Goal: Task Accomplishment & Management: Manage account settings

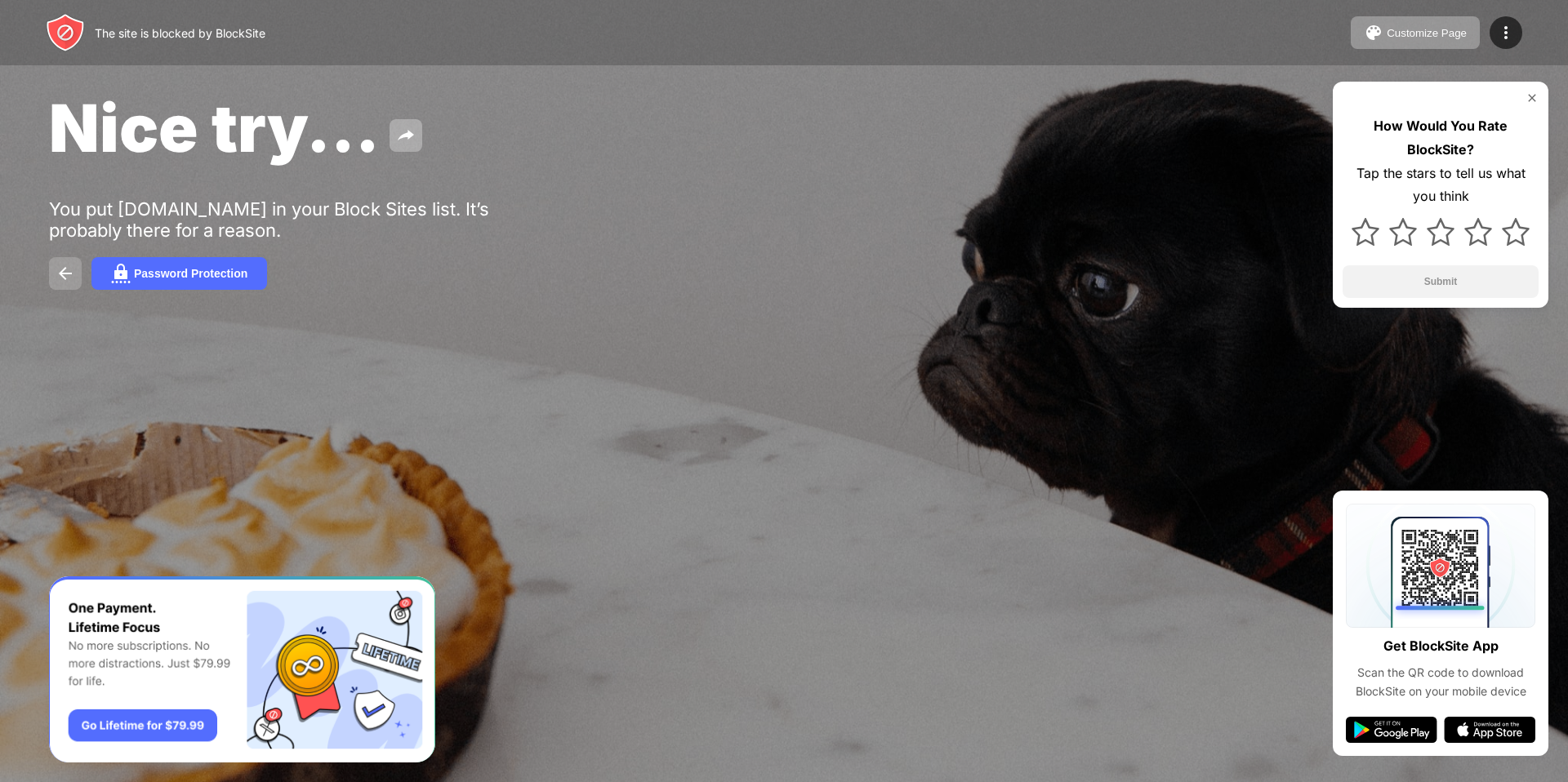
click at [66, 280] on img at bounding box center [65, 274] width 20 height 20
click at [65, 280] on img at bounding box center [65, 274] width 20 height 20
click at [61, 268] on img at bounding box center [65, 274] width 20 height 20
click at [708, 395] on div at bounding box center [784, 391] width 1568 height 782
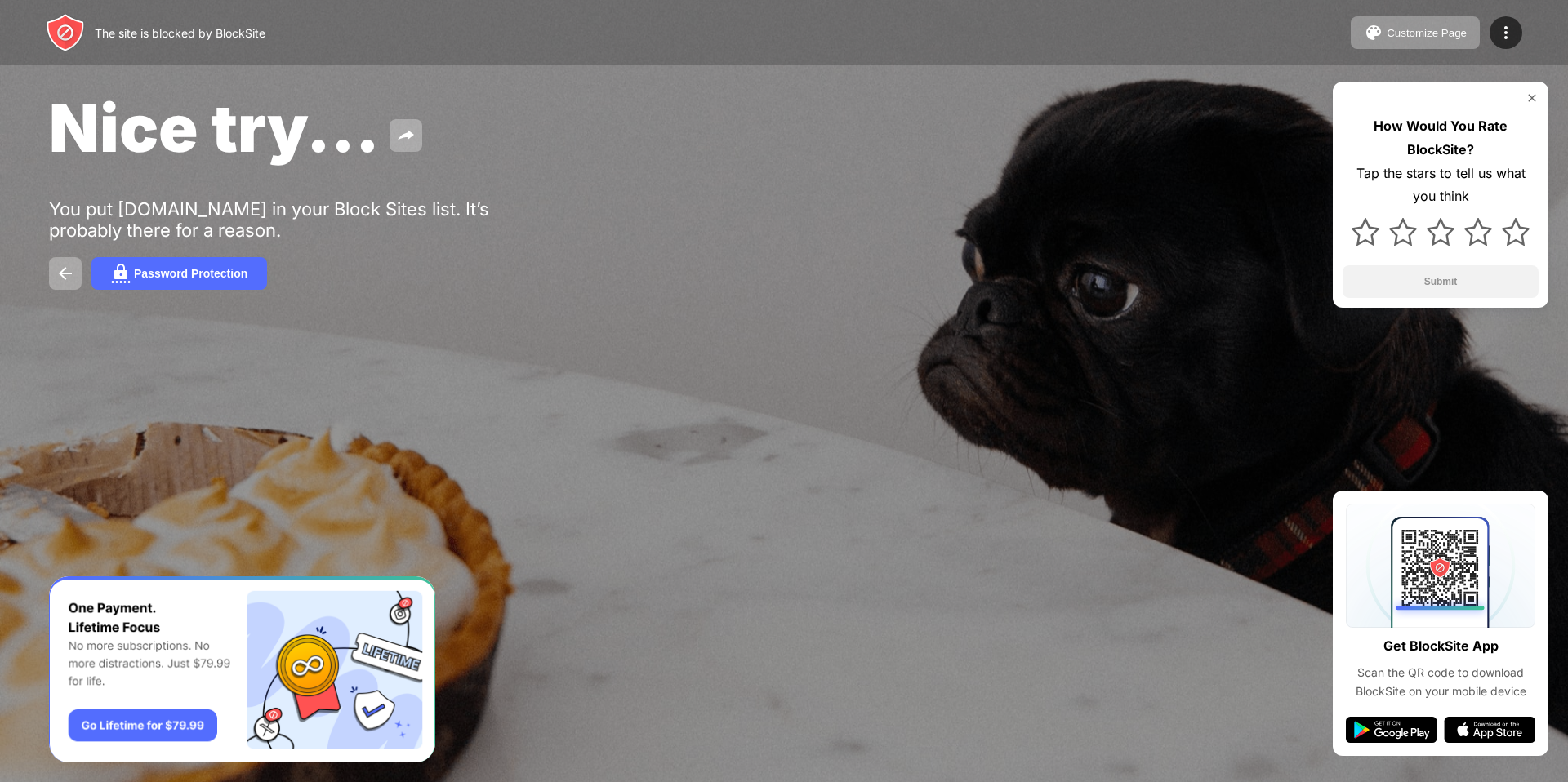
click at [1529, 91] on img at bounding box center [1532, 98] width 13 height 13
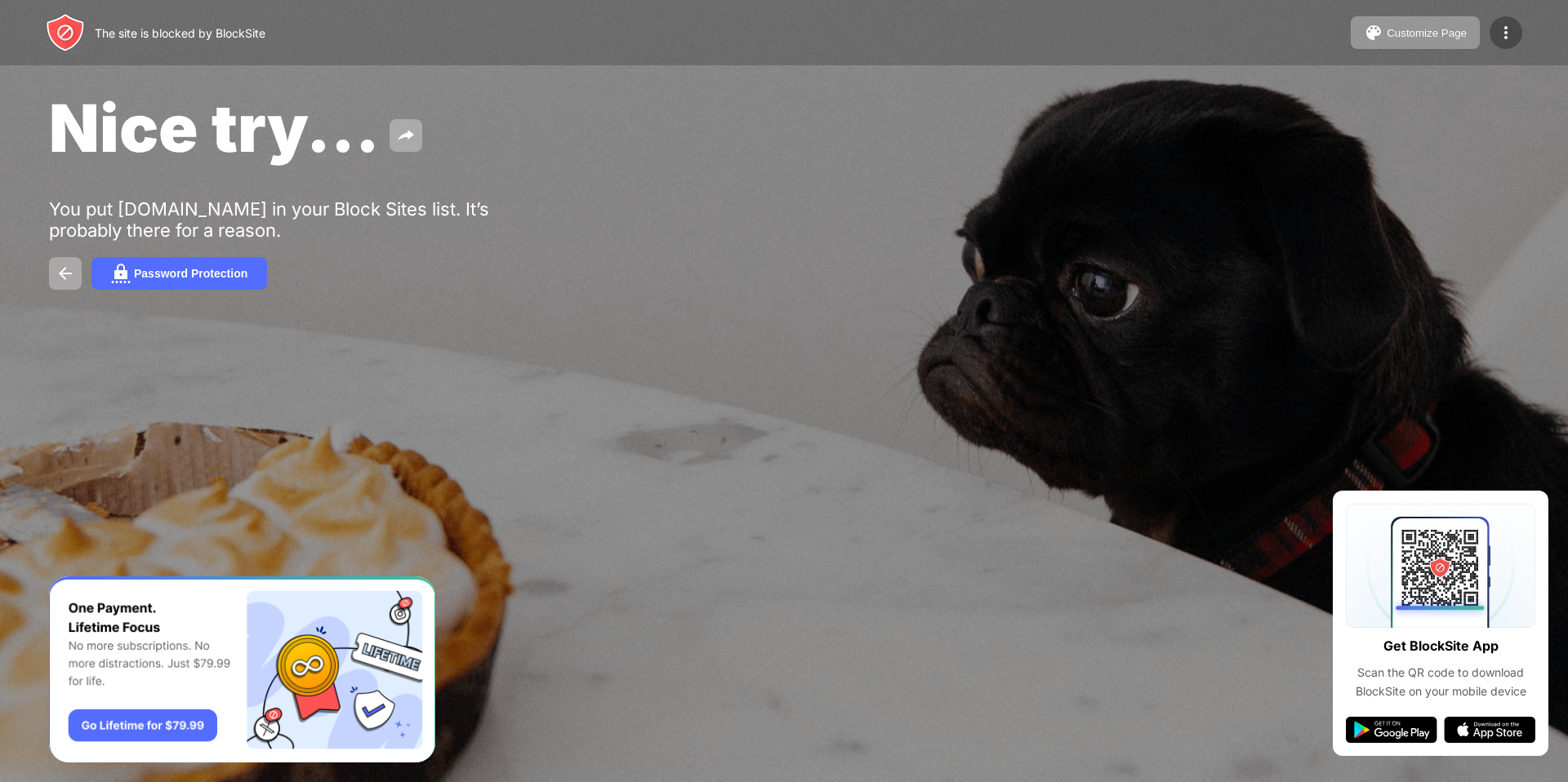
click at [1500, 33] on img at bounding box center [1506, 33] width 20 height 20
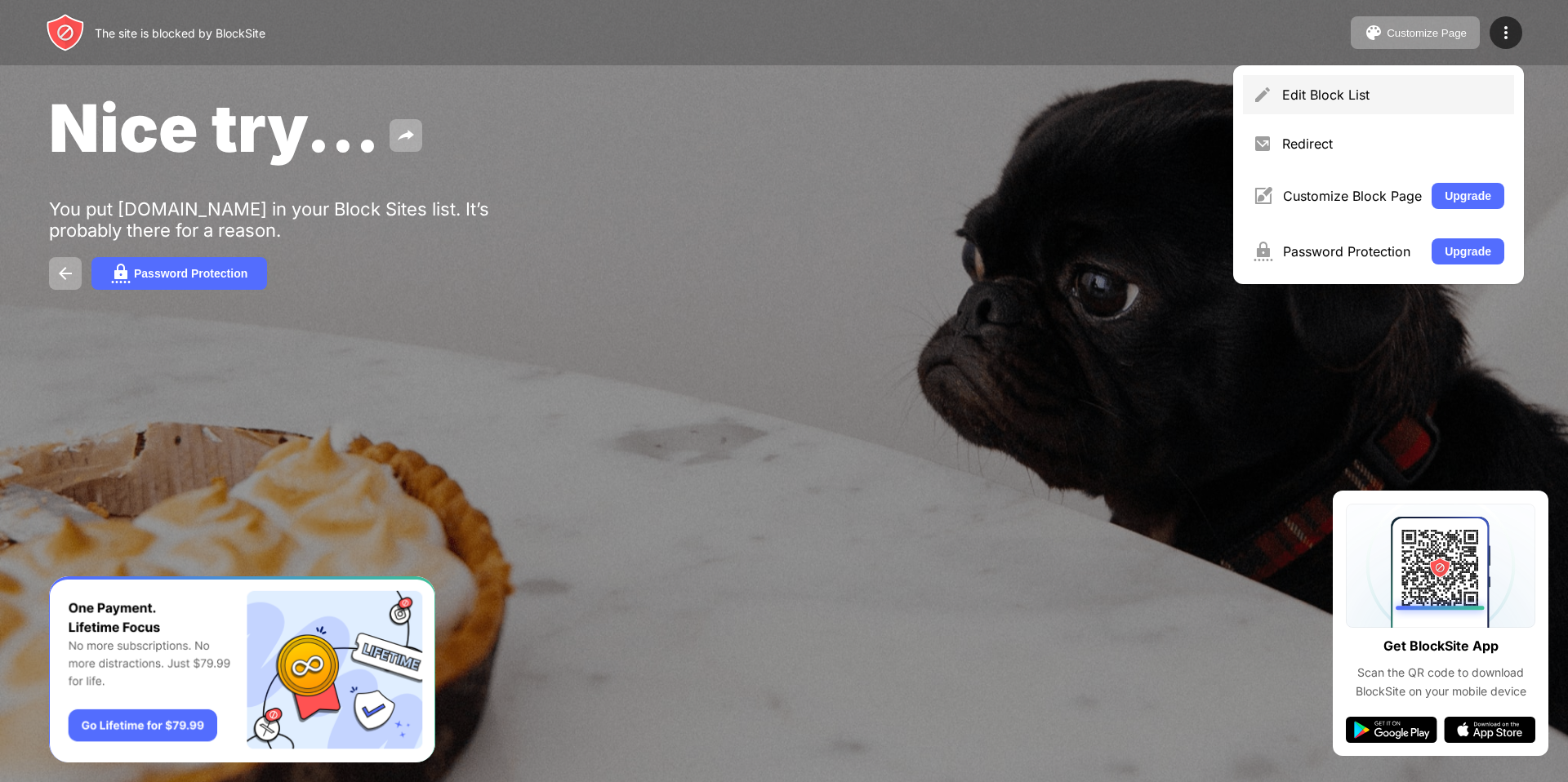
click at [1366, 100] on div "Edit Block List" at bounding box center [1393, 95] width 222 height 16
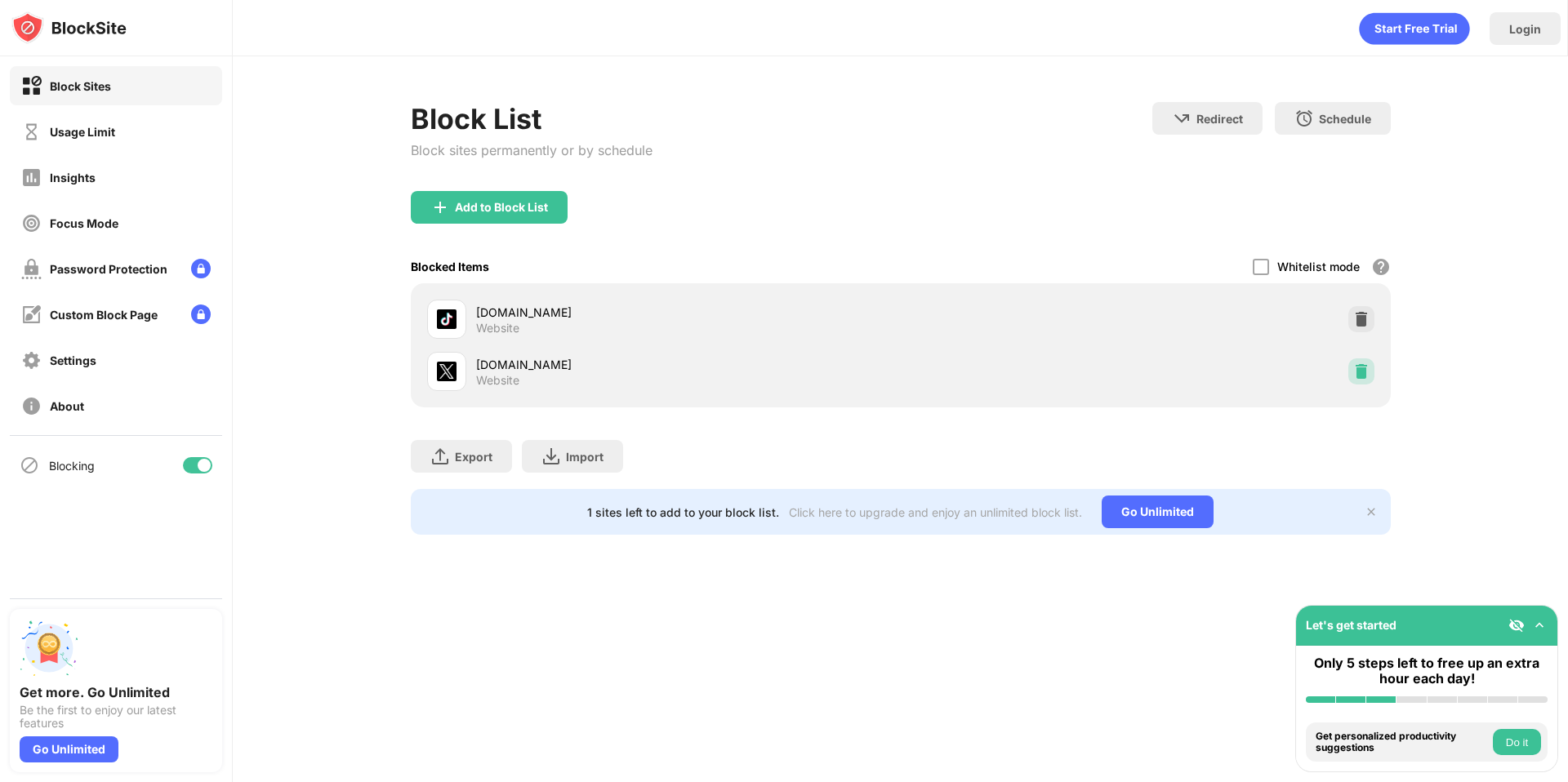
click at [1369, 371] on img at bounding box center [1361, 371] width 16 height 16
